Goal: Task Accomplishment & Management: Use online tool/utility

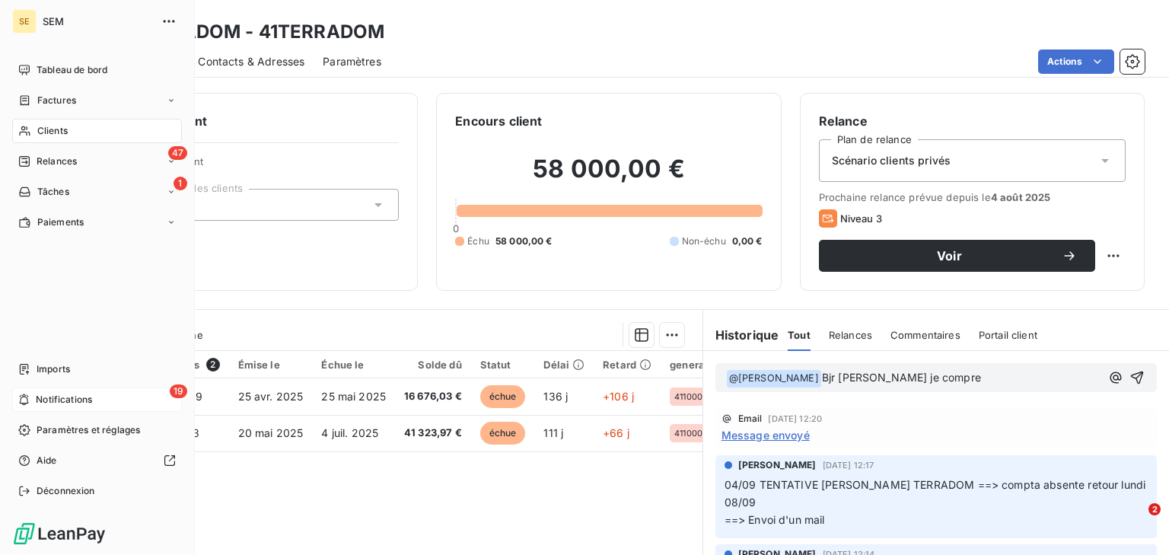
click at [55, 402] on span "Notifications" at bounding box center [64, 400] width 56 height 14
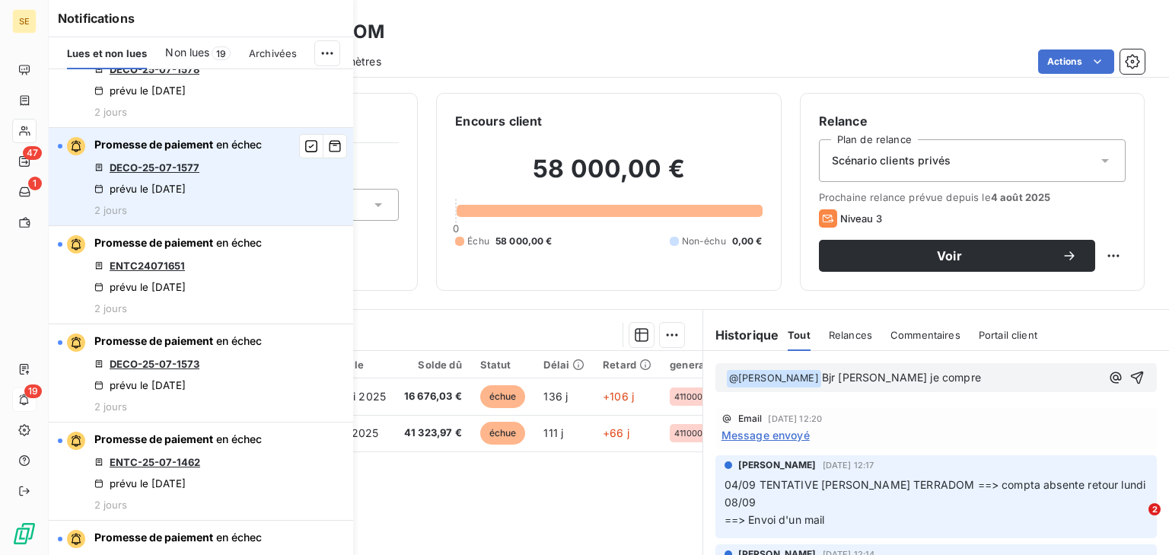
scroll to position [61, 0]
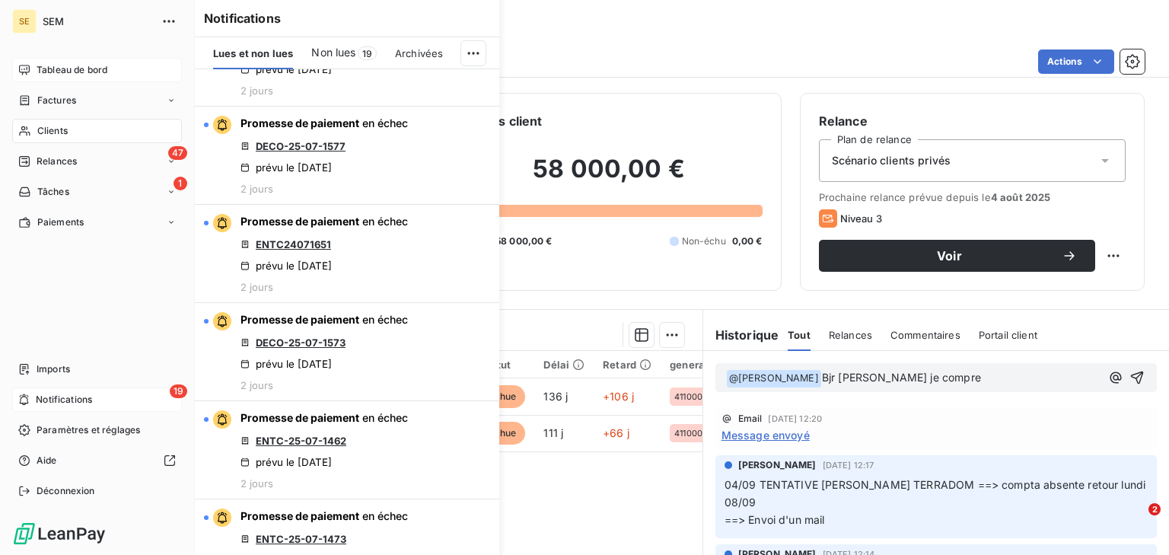
click at [37, 64] on span "Tableau de bord" at bounding box center [72, 70] width 71 height 14
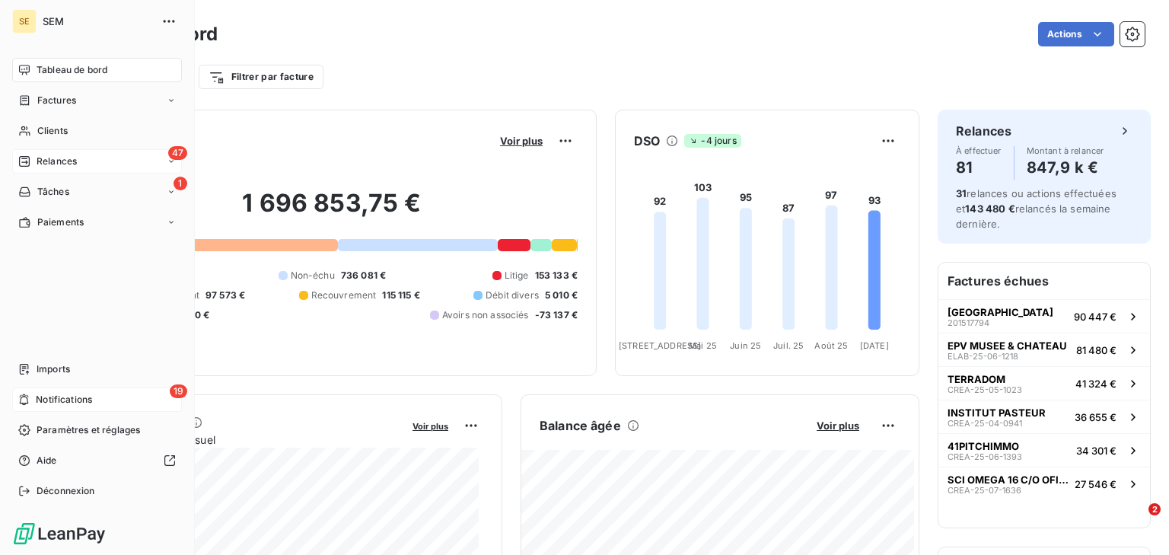
click at [58, 155] on span "Relances" at bounding box center [57, 162] width 40 height 14
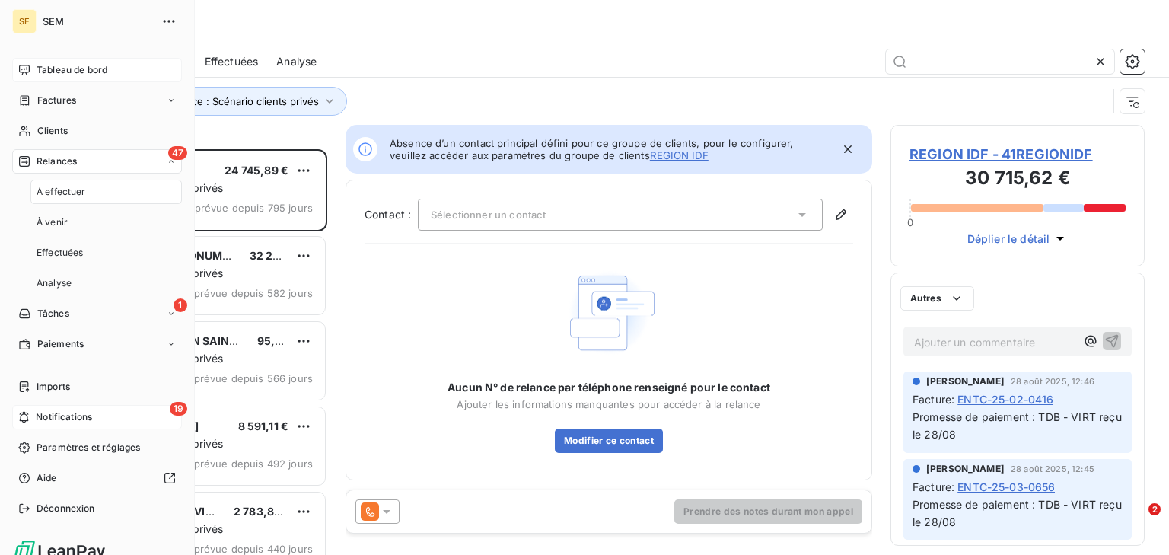
scroll to position [396, 244]
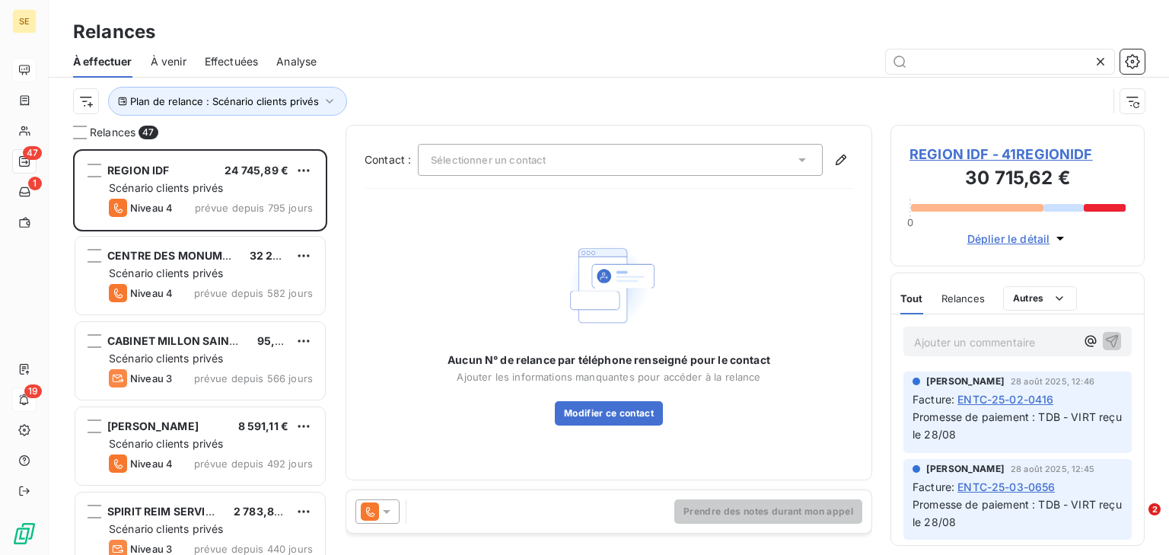
click at [222, 65] on span "Effectuées" at bounding box center [232, 61] width 54 height 15
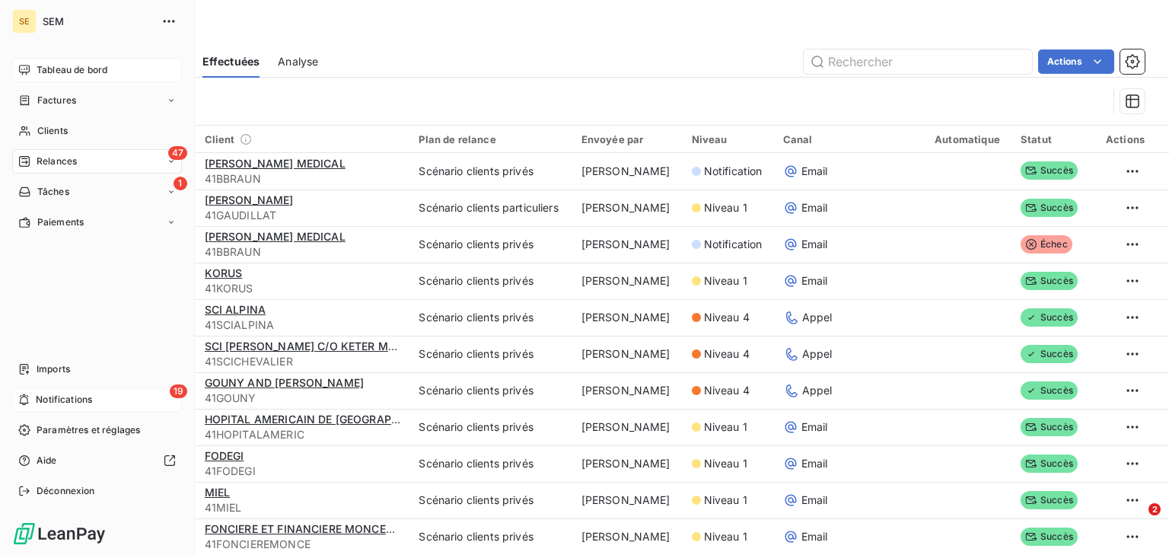
click at [38, 69] on span "Tableau de bord" at bounding box center [72, 70] width 71 height 14
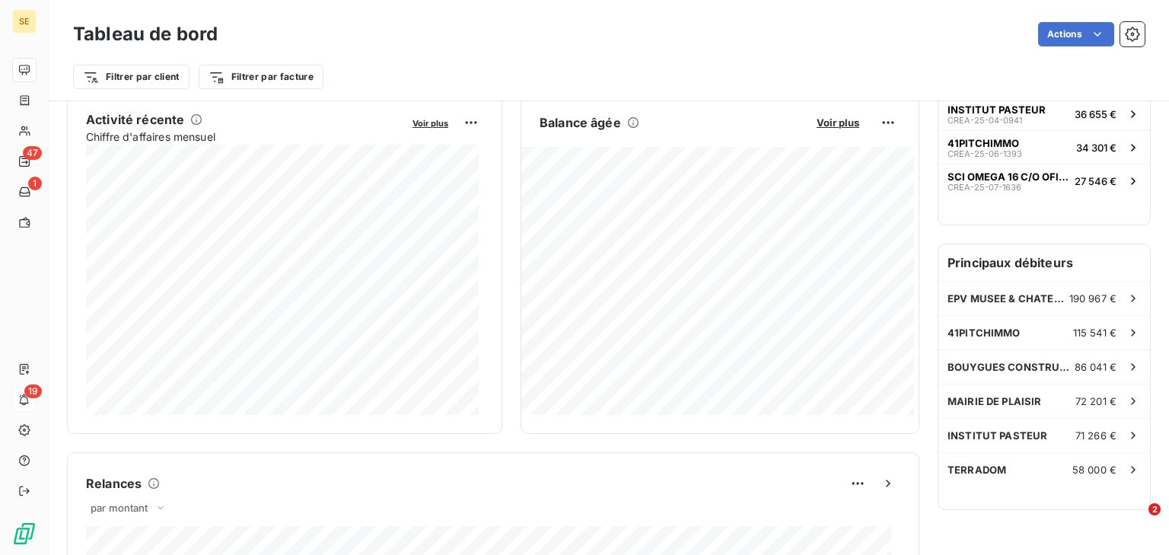
scroll to position [305, 0]
click at [841, 123] on span "Voir plus" at bounding box center [838, 122] width 43 height 12
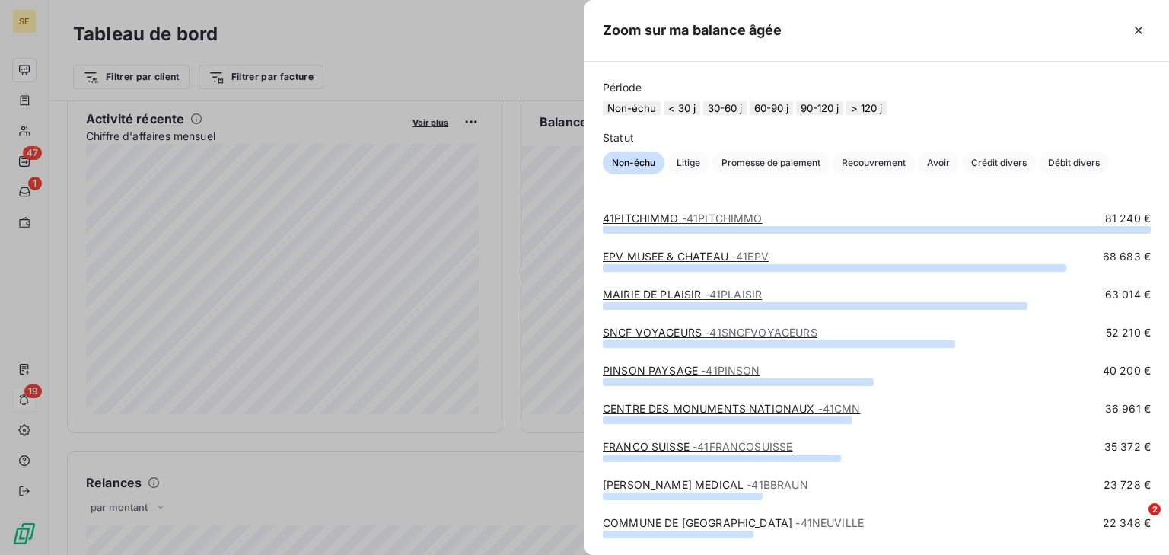
click at [687, 111] on button "< 30 j" at bounding box center [682, 108] width 37 height 14
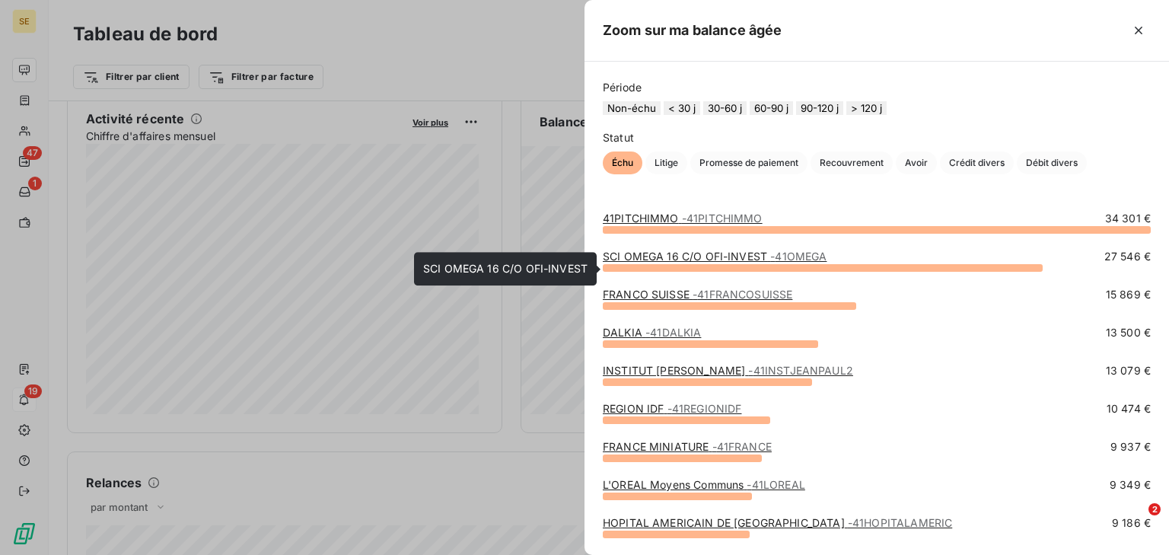
scroll to position [61, 0]
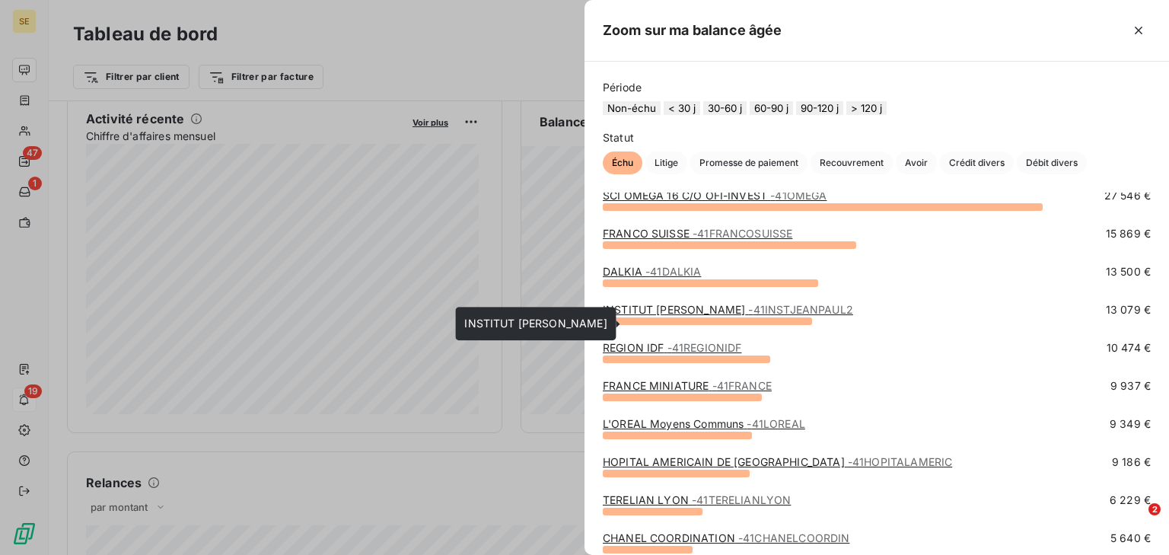
click at [688, 316] on link "INSTITUT [PERSON_NAME] - 41INSTJEANPAUL2" at bounding box center [728, 309] width 250 height 13
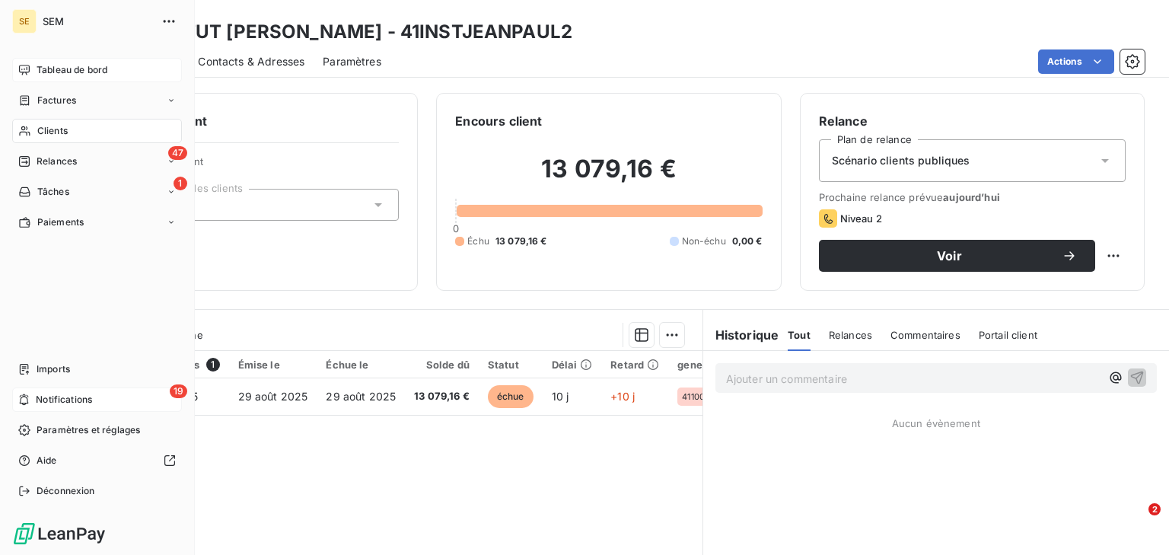
click at [42, 61] on div "Tableau de bord" at bounding box center [97, 70] width 170 height 24
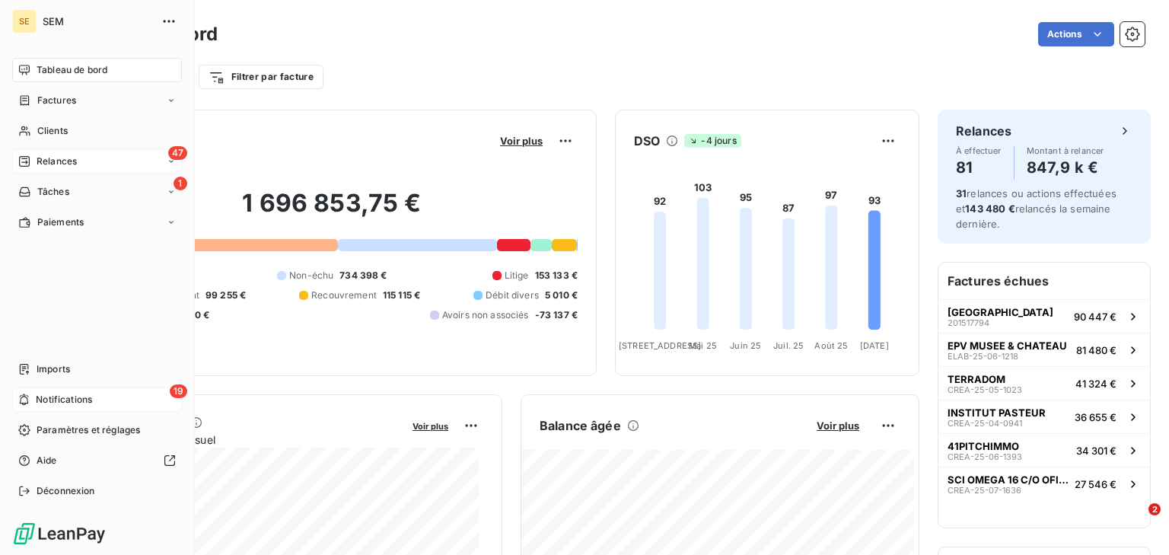
click at [43, 160] on span "Relances" at bounding box center [57, 162] width 40 height 14
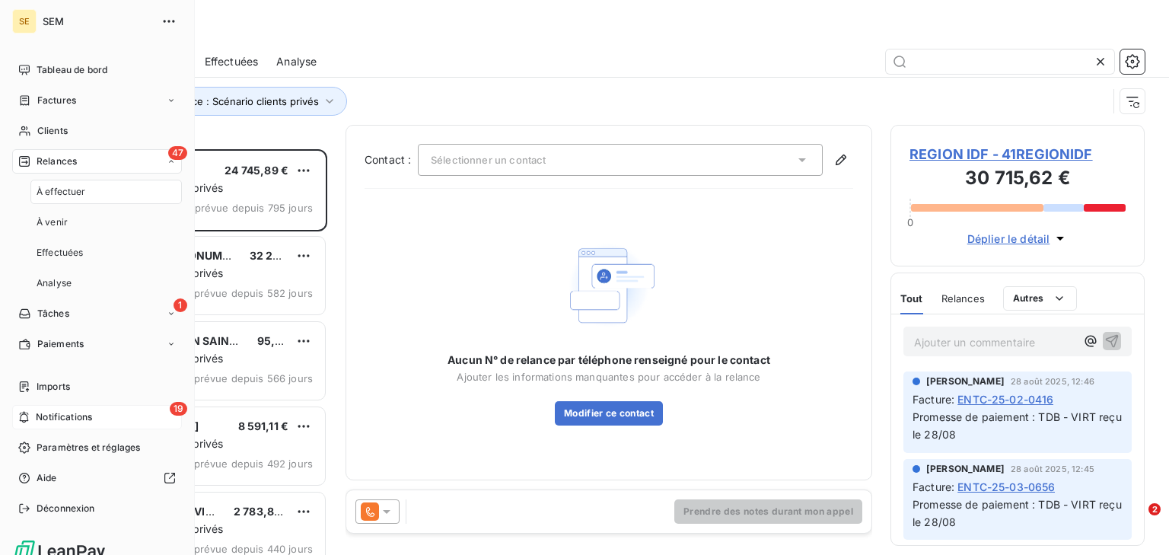
scroll to position [396, 244]
click at [72, 103] on span "Factures" at bounding box center [56, 101] width 39 height 14
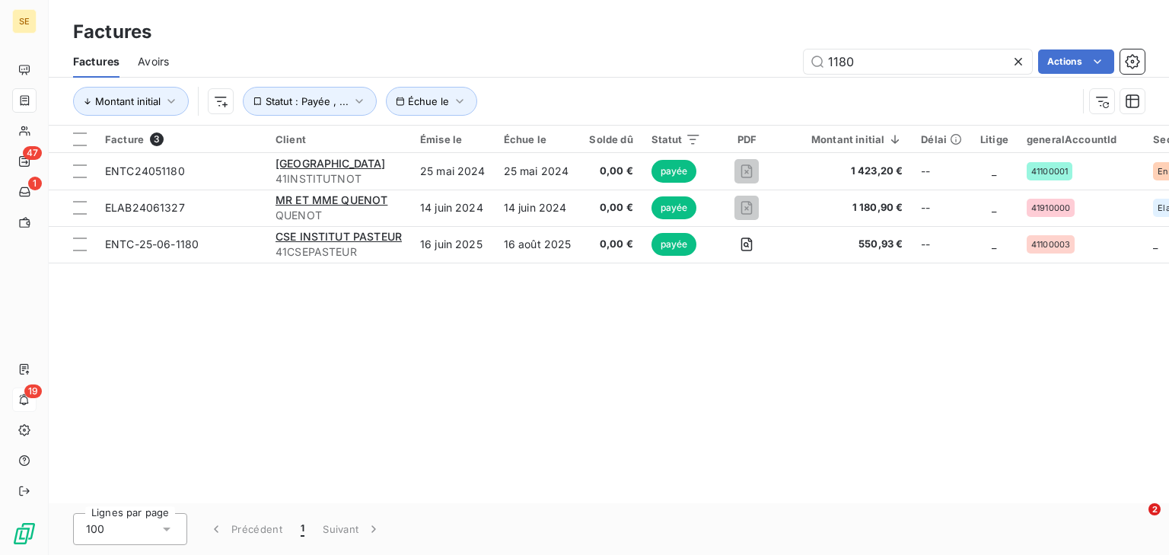
click at [110, 63] on span "Factures" at bounding box center [96, 61] width 46 height 15
click at [1023, 64] on icon at bounding box center [1018, 61] width 15 height 15
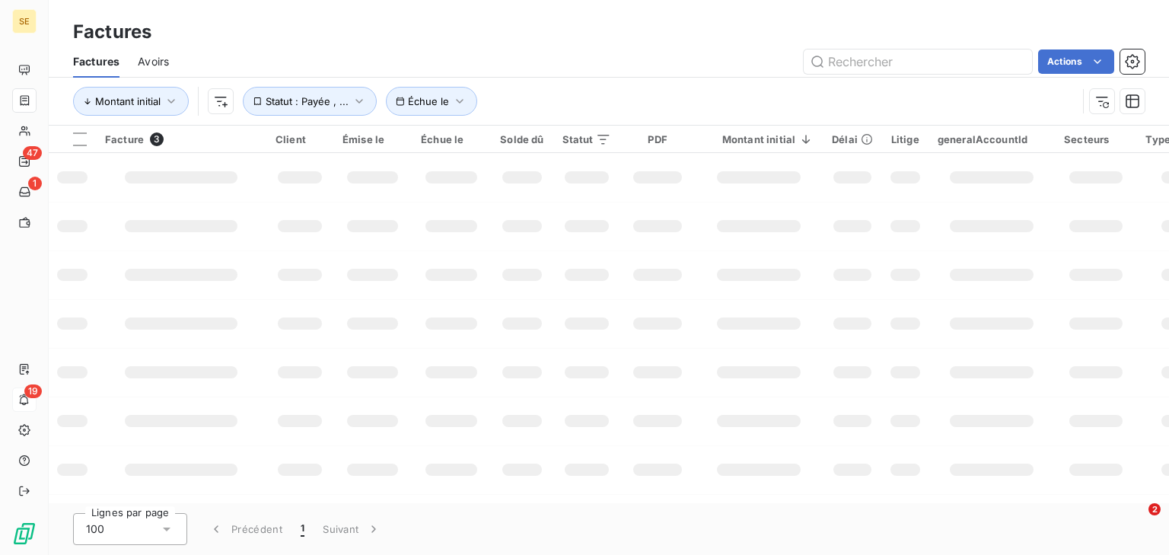
click at [618, 55] on div "Actions" at bounding box center [666, 61] width 958 height 24
